Goal: Information Seeking & Learning: Learn about a topic

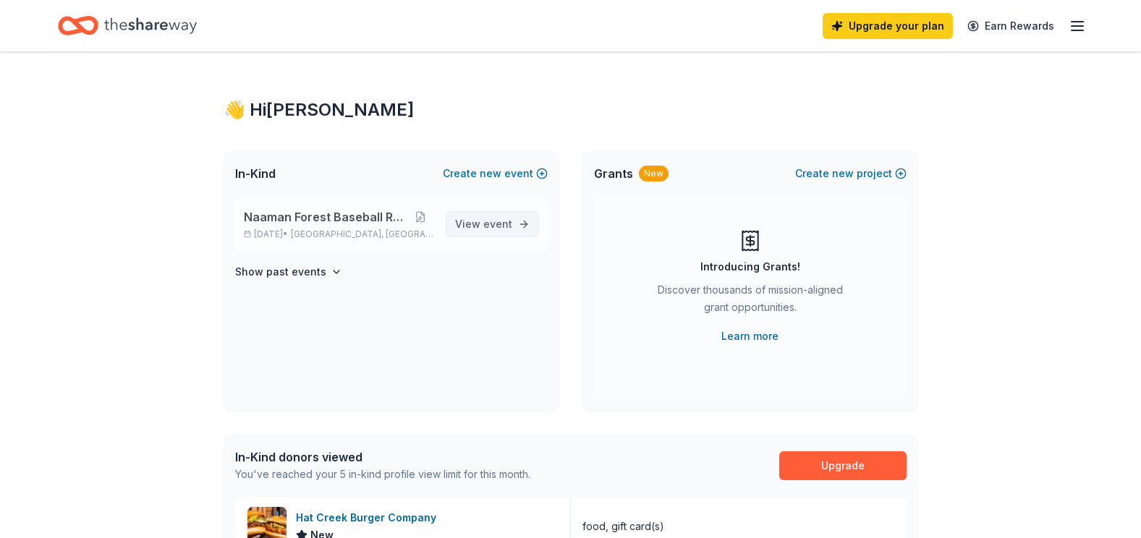
click at [516, 220] on link "View event" at bounding box center [492, 224] width 93 height 26
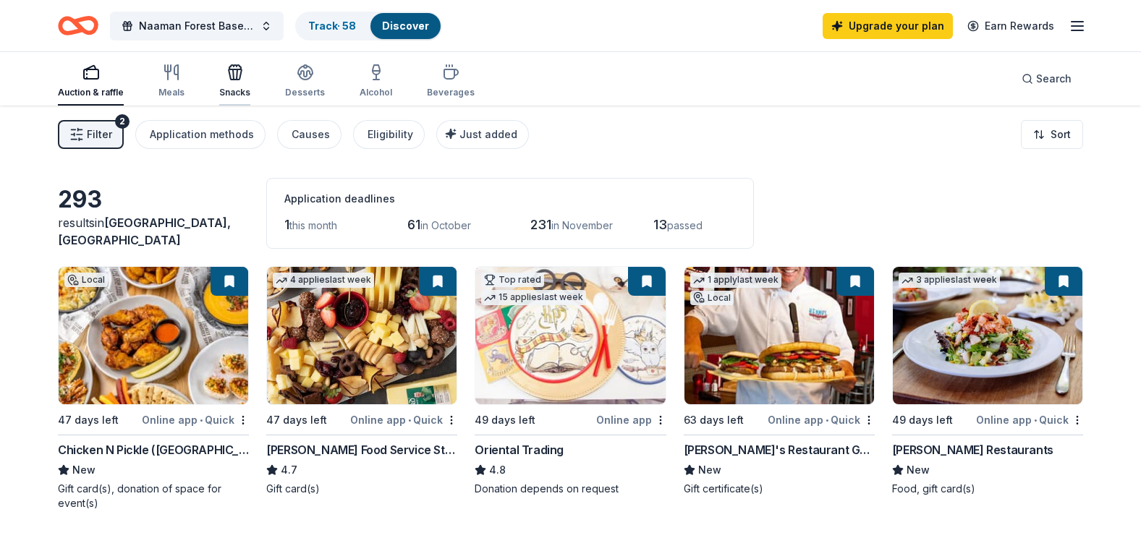
click at [226, 88] on div "Snacks" at bounding box center [234, 93] width 31 height 12
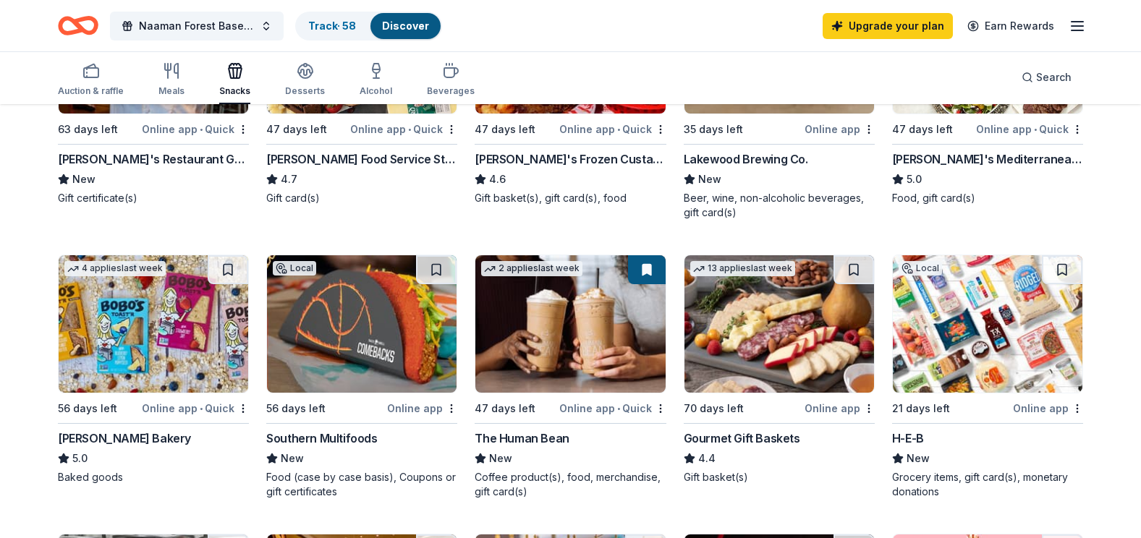
scroll to position [289, 0]
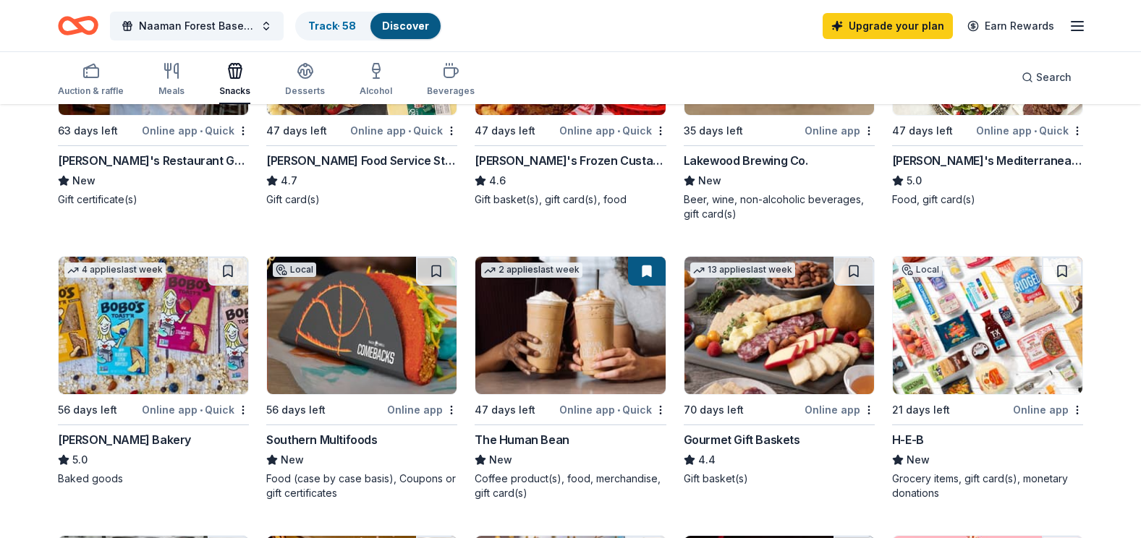
click at [123, 438] on div "[PERSON_NAME] Bakery" at bounding box center [124, 439] width 133 height 17
click at [329, 439] on div "Southern Multifoods" at bounding box center [321, 439] width 111 height 17
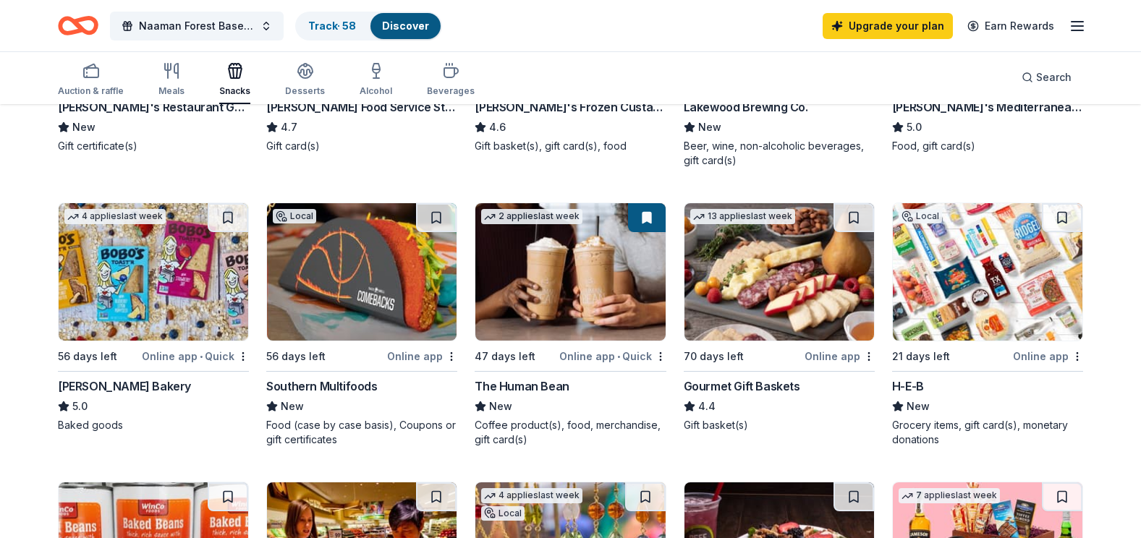
scroll to position [0, 0]
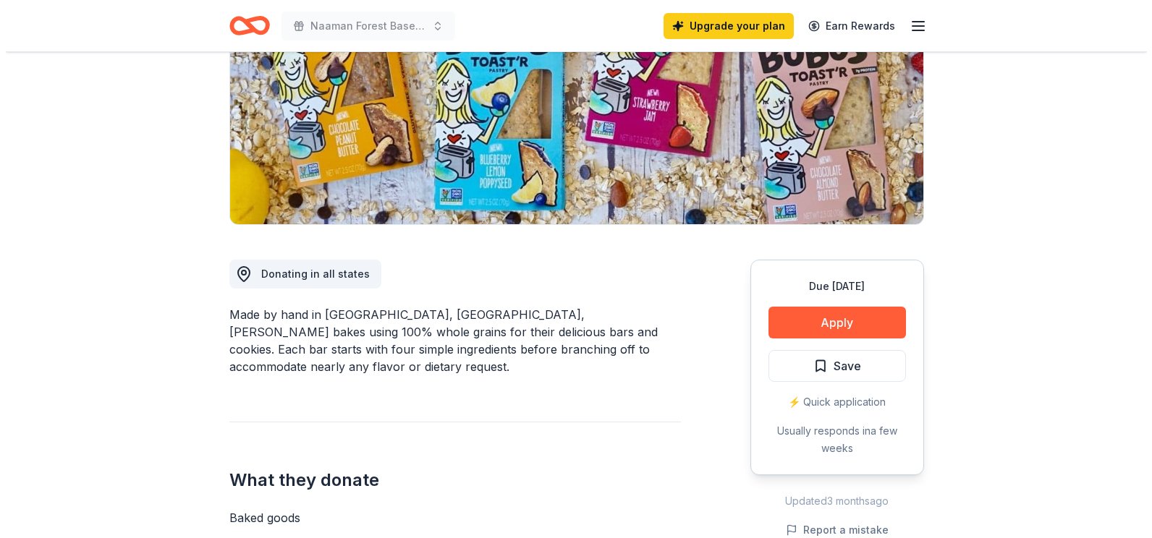
scroll to position [289, 0]
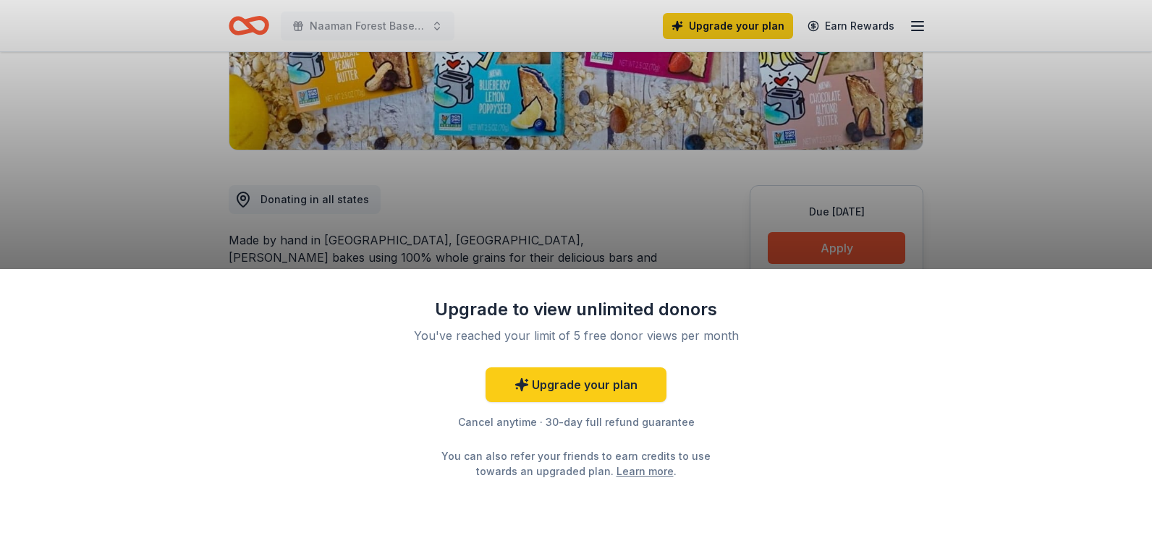
click at [848, 234] on div "Upgrade to view unlimited donors You've reached your limit of 5 free donor view…" at bounding box center [576, 269] width 1152 height 538
click at [855, 247] on div "Upgrade to view unlimited donors You've reached your limit of 5 free donor view…" at bounding box center [576, 269] width 1152 height 538
click at [1054, 261] on div "Upgrade to view unlimited donors You've reached your limit of 5 free donor view…" at bounding box center [576, 269] width 1152 height 538
click at [707, 197] on div "Upgrade to view unlimited donors You've reached your limit of 5 free donor view…" at bounding box center [576, 269] width 1152 height 538
click at [640, 240] on div "Upgrade to view unlimited donors You've reached your limit of 5 free donor view…" at bounding box center [576, 269] width 1152 height 538
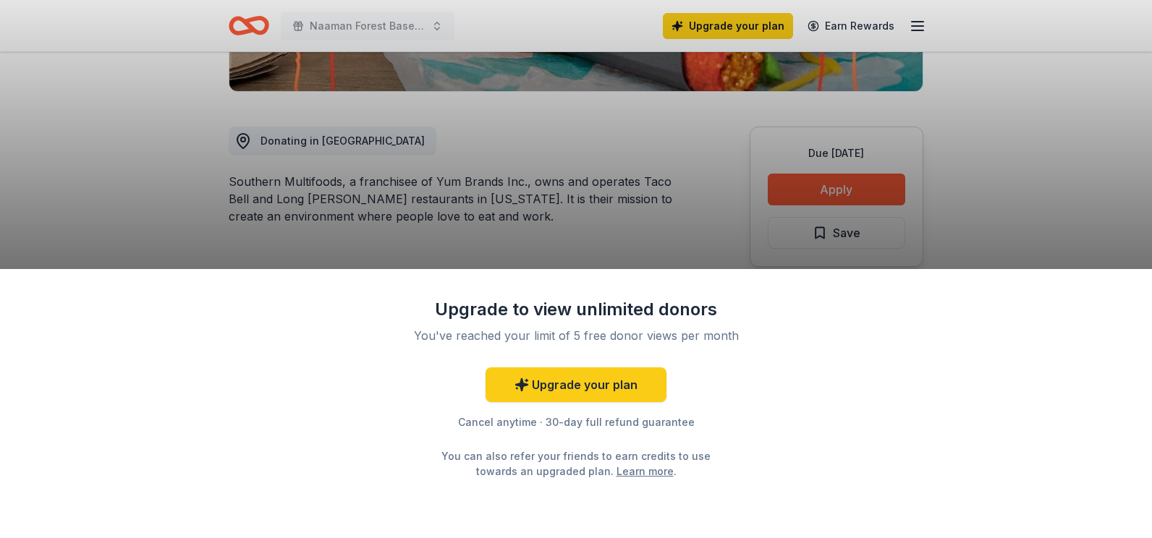
scroll to position [362, 0]
